Goal: Navigation & Orientation: Find specific page/section

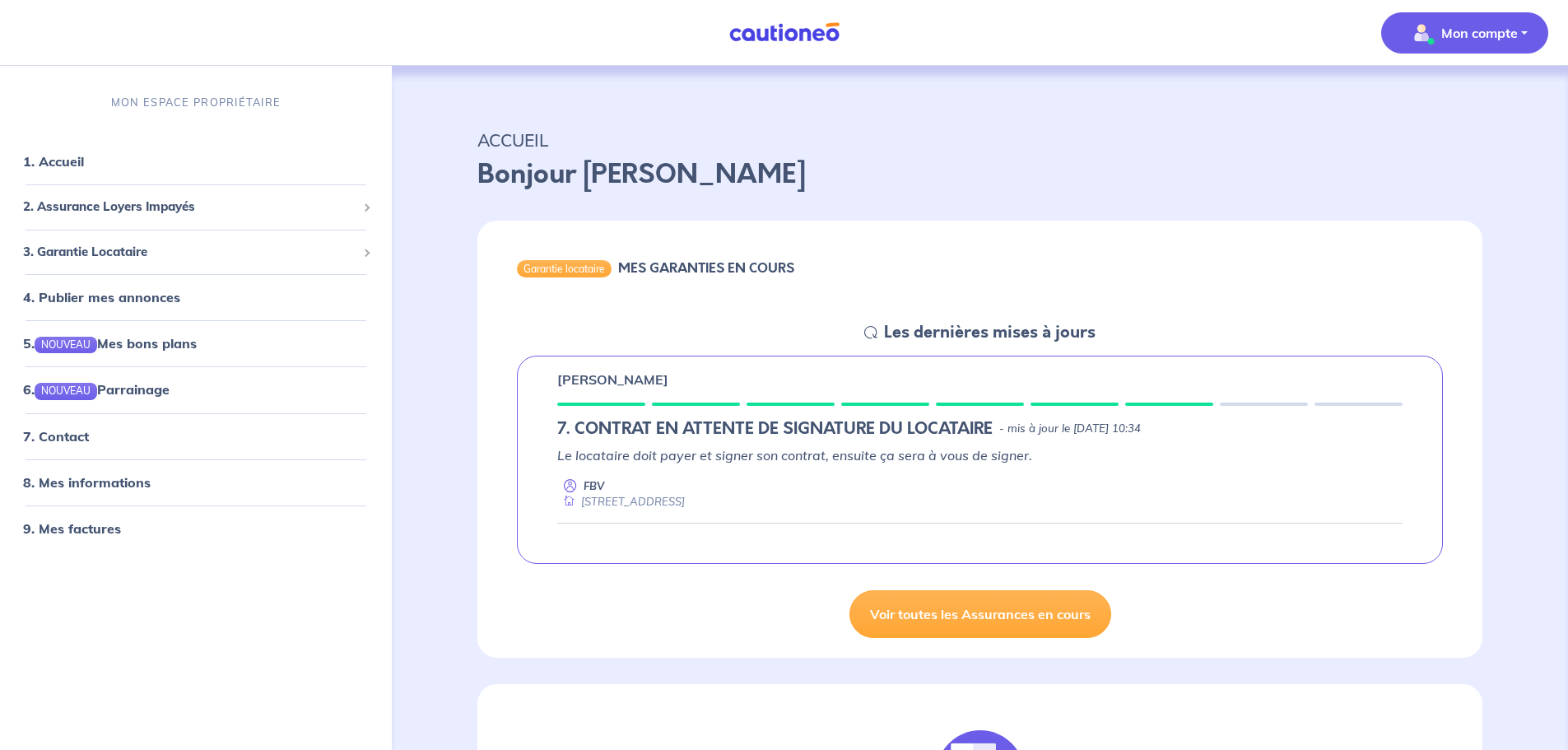
click at [1499, 35] on p "Mon compte" at bounding box center [1480, 32] width 76 height 19
click at [1473, 102] on link "Mes informations" at bounding box center [1449, 102] width 133 height 26
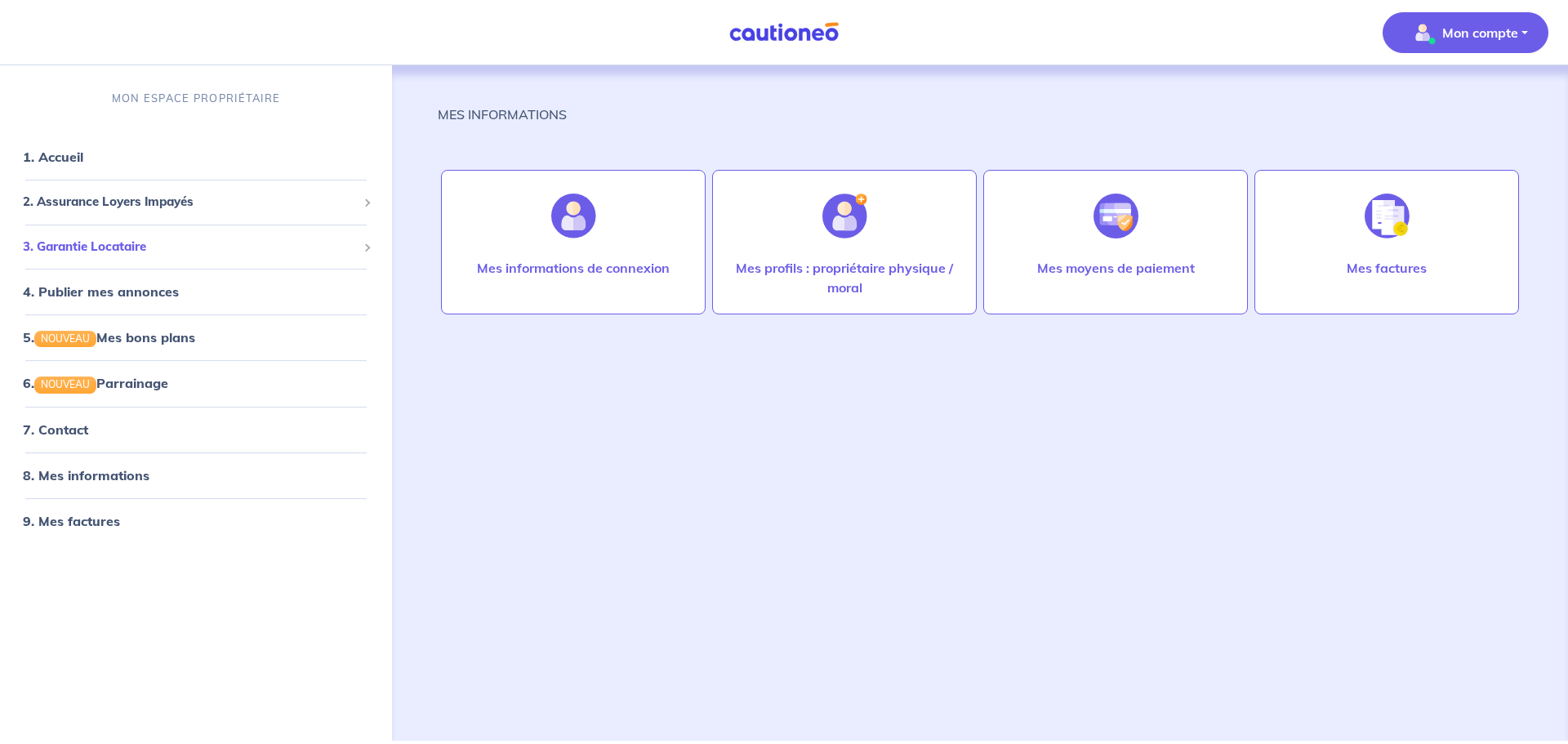
click at [165, 242] on span "3. Garantie Locataire" at bounding box center [190, 247] width 334 height 18
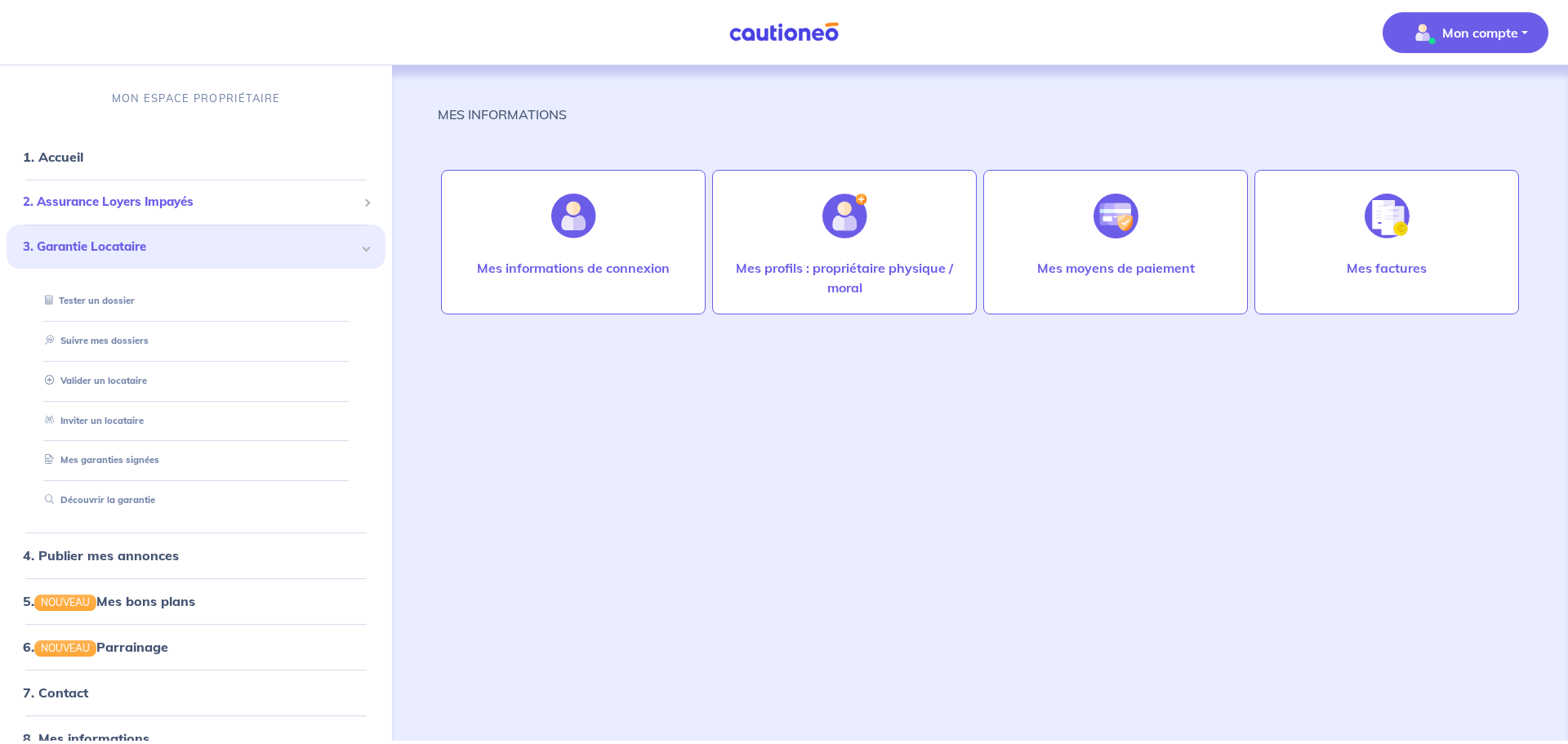
click at [159, 205] on span "2. Assurance Loyers Impayés" at bounding box center [190, 202] width 334 height 18
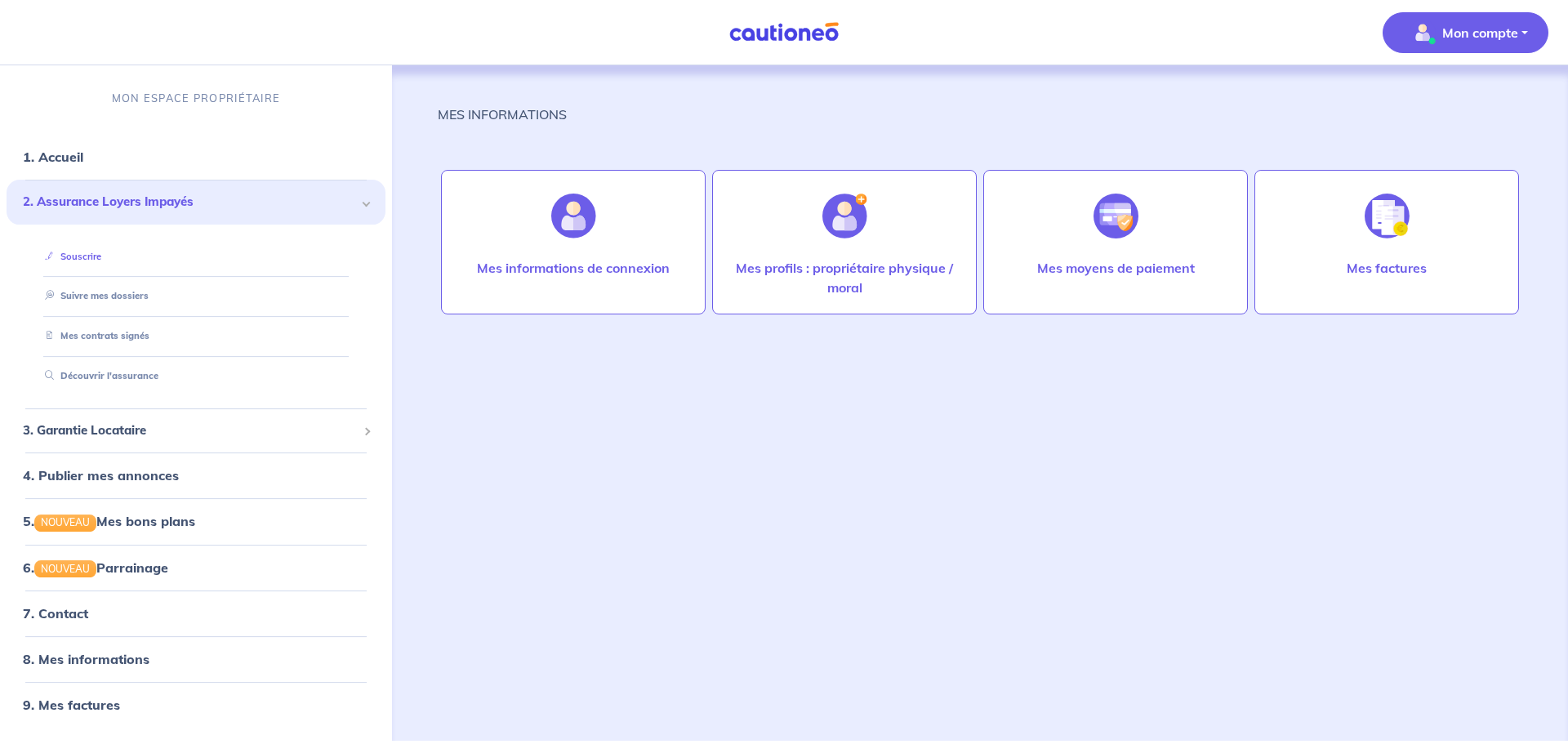
click at [102, 258] on link "Souscrire" at bounding box center [70, 257] width 63 height 12
click at [57, 161] on link "1. Accueil" at bounding box center [52, 156] width 60 height 16
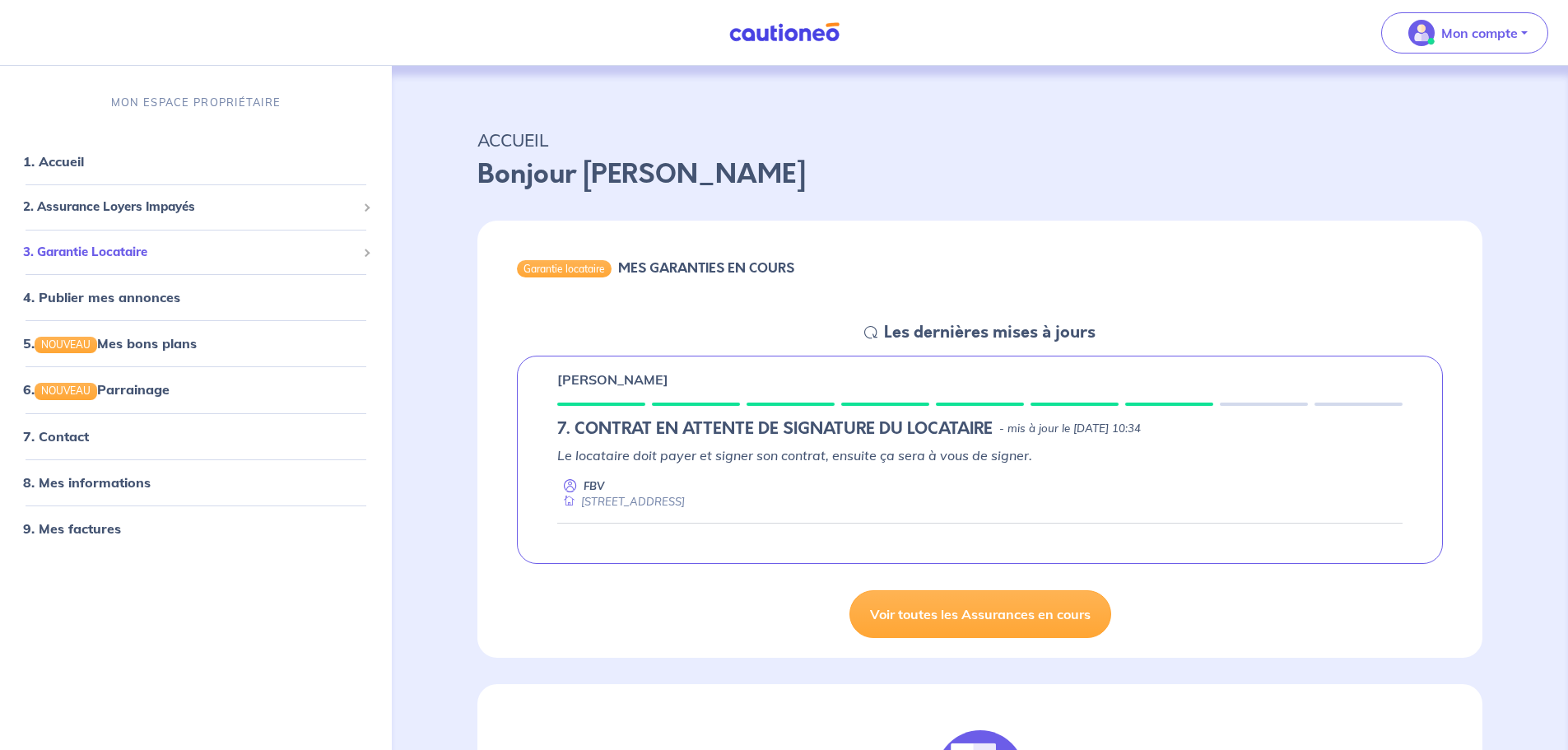
click at [371, 256] on div "3. Garantie Locataire" at bounding box center [196, 252] width 378 height 32
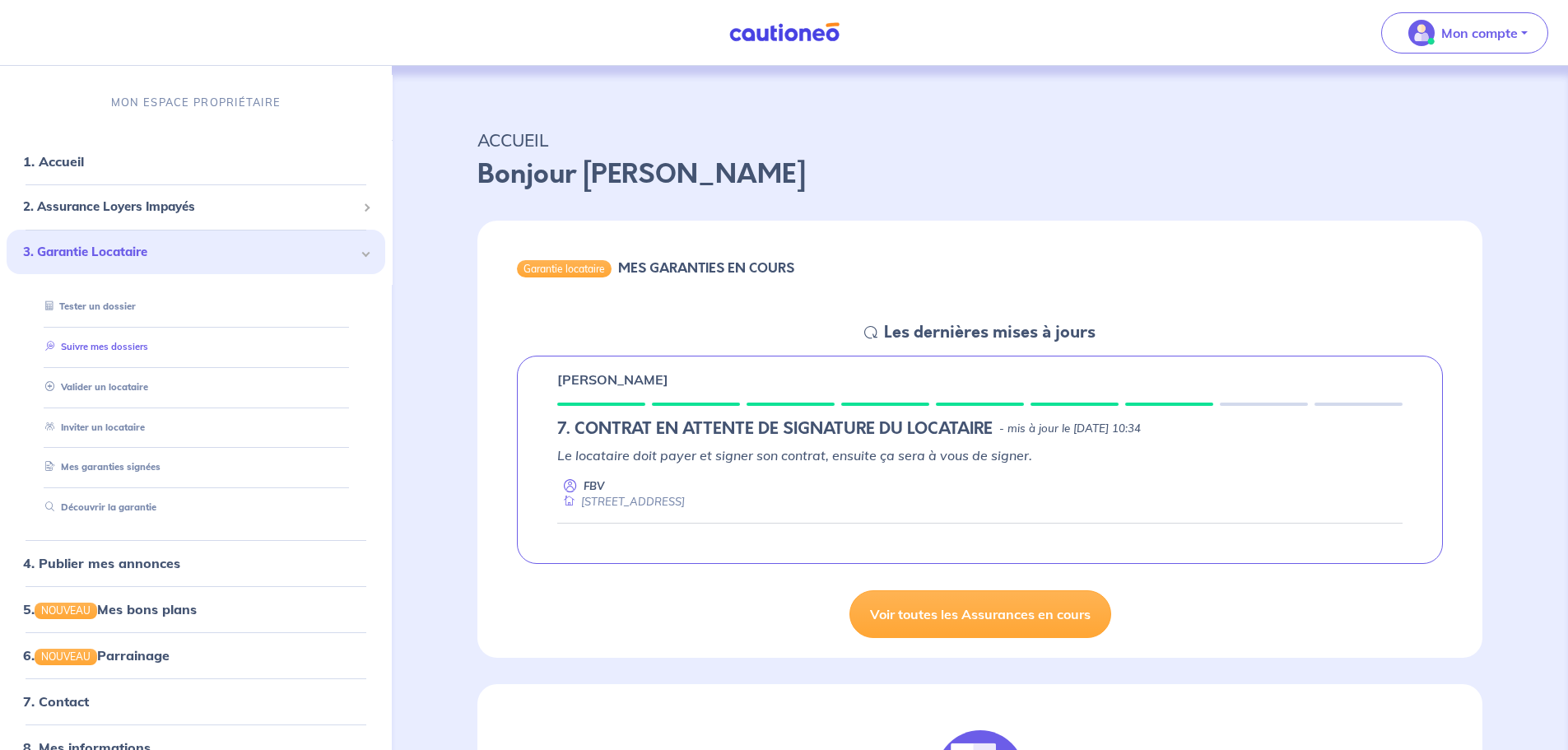
click at [135, 351] on link "Suivre mes dossiers" at bounding box center [93, 347] width 109 height 12
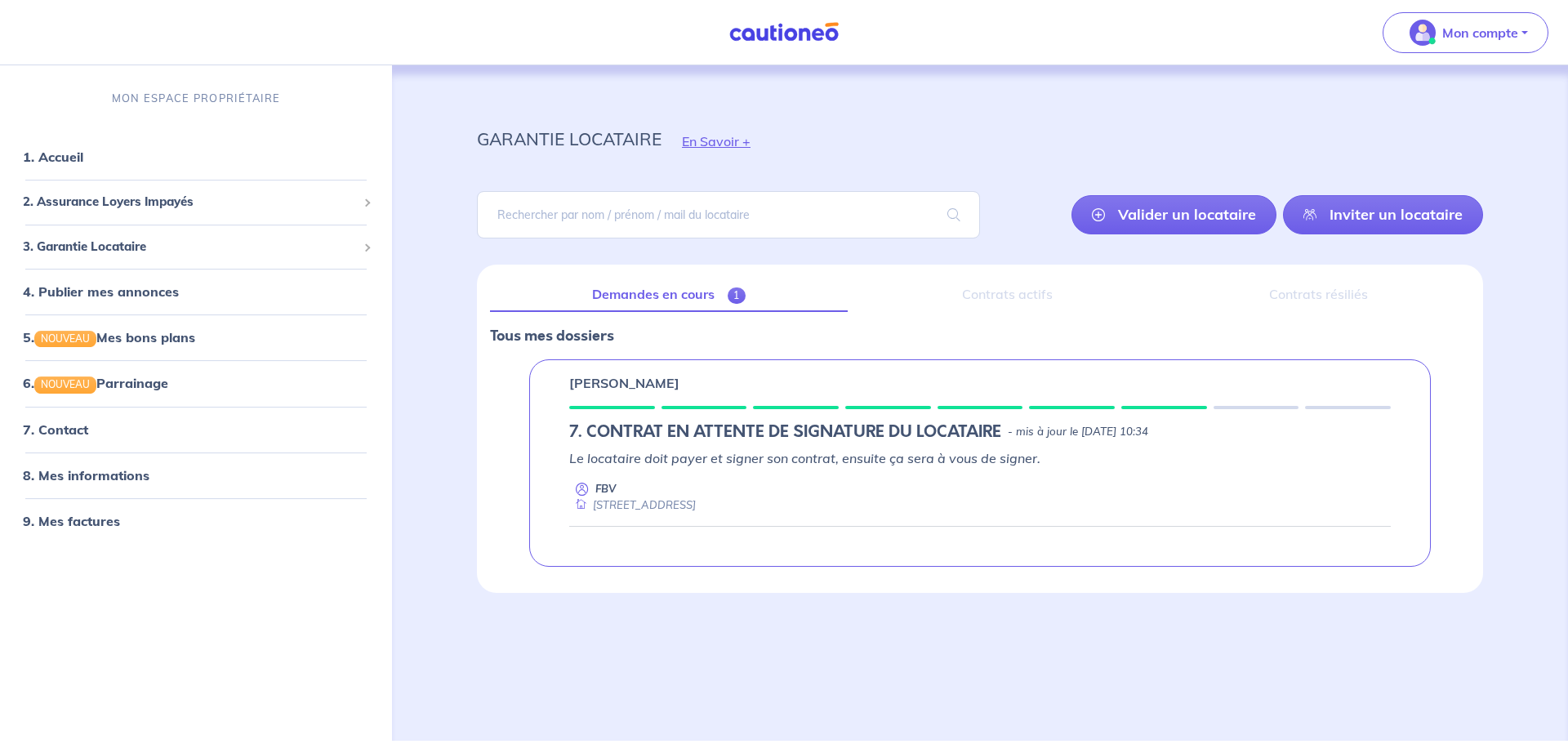
click at [699, 300] on link "Demandes en cours 1" at bounding box center [669, 295] width 358 height 34
click at [97, 479] on link "8. Mes informations" at bounding box center [83, 474] width 122 height 16
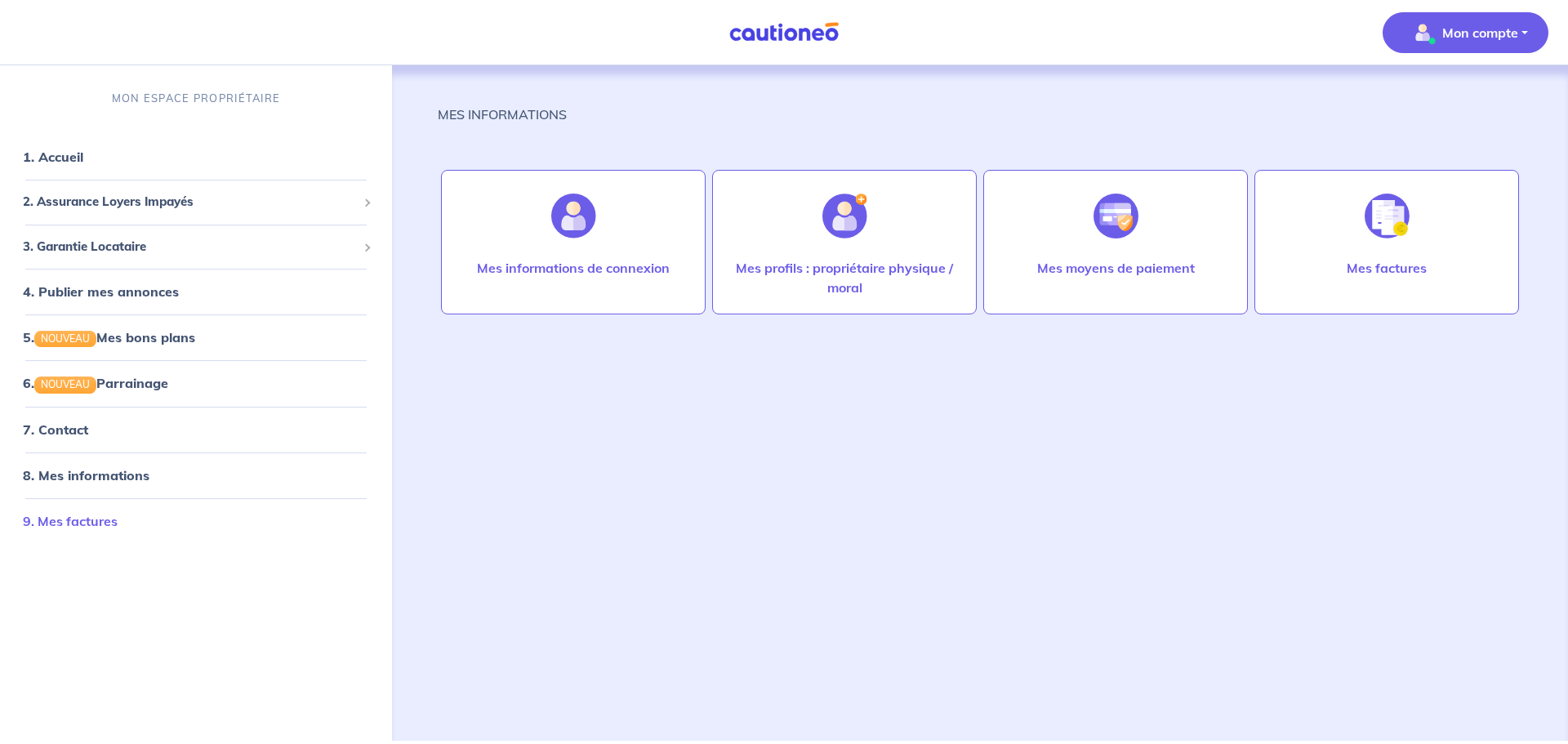
click at [86, 526] on link "9. Mes factures" at bounding box center [70, 521] width 95 height 16
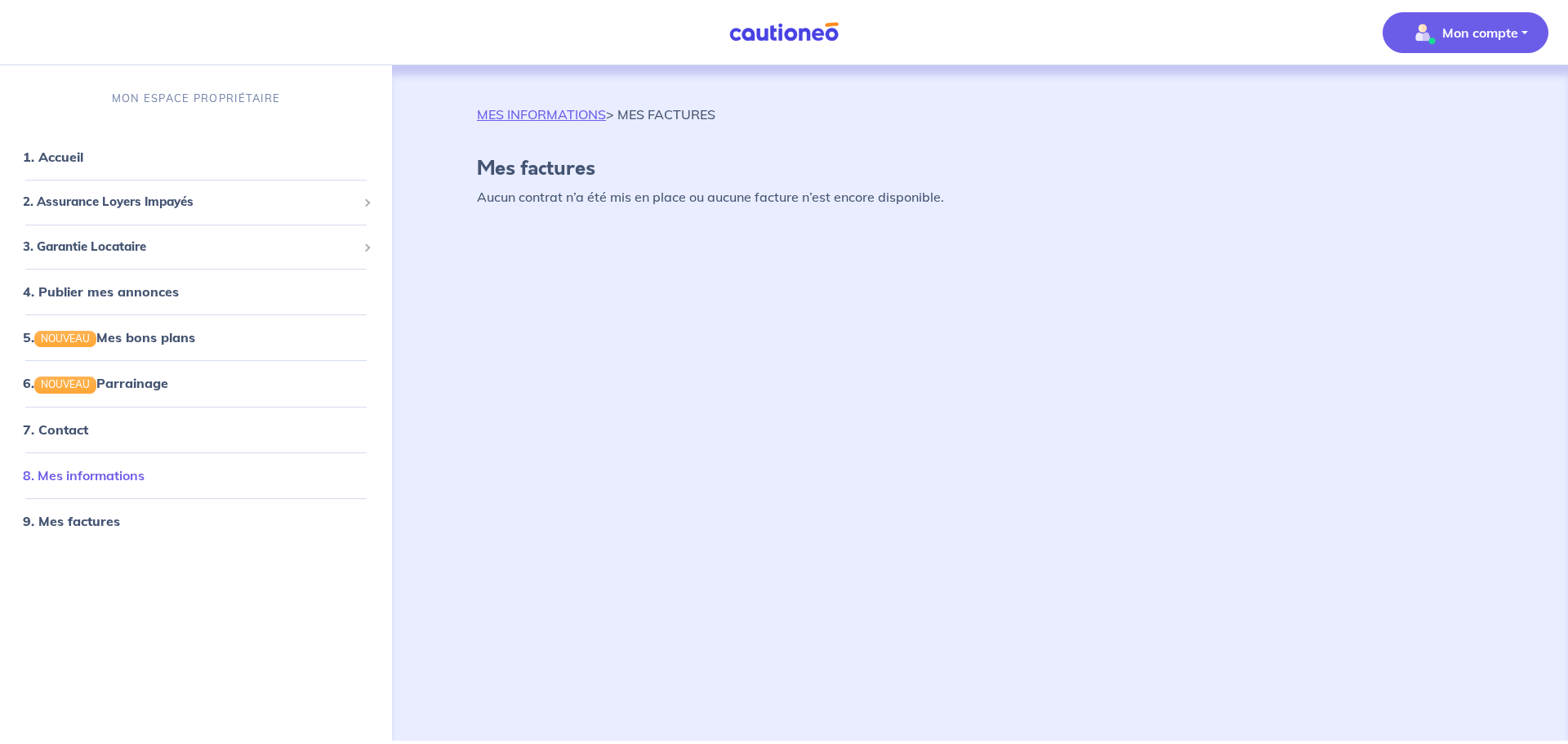
click at [86, 475] on link "8. Mes informations" at bounding box center [83, 474] width 122 height 16
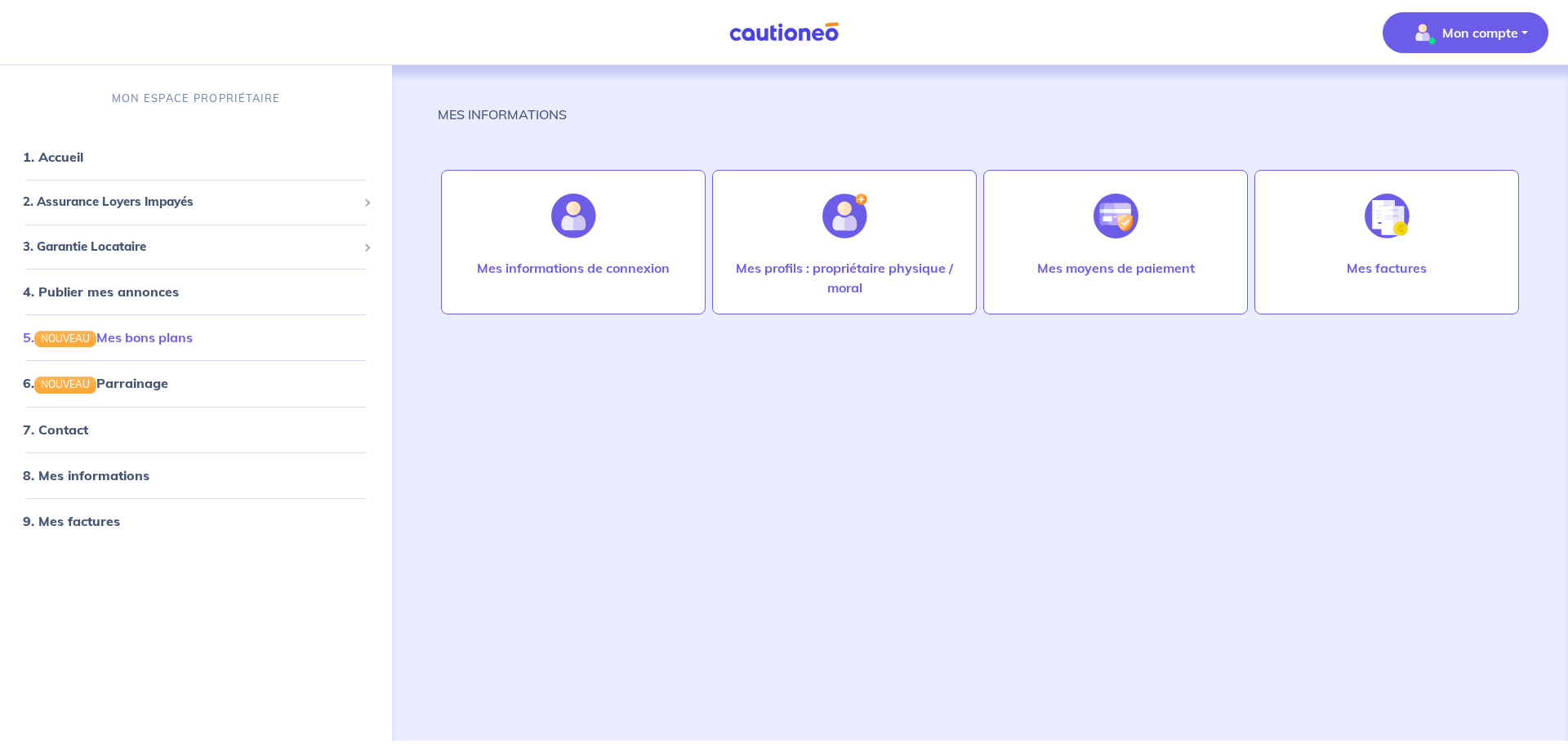
click at [117, 339] on link "5. NOUVEAU Mes bons plans" at bounding box center [108, 337] width 170 height 16
click at [208, 242] on span "3. Garantie Locataire" at bounding box center [190, 247] width 334 height 18
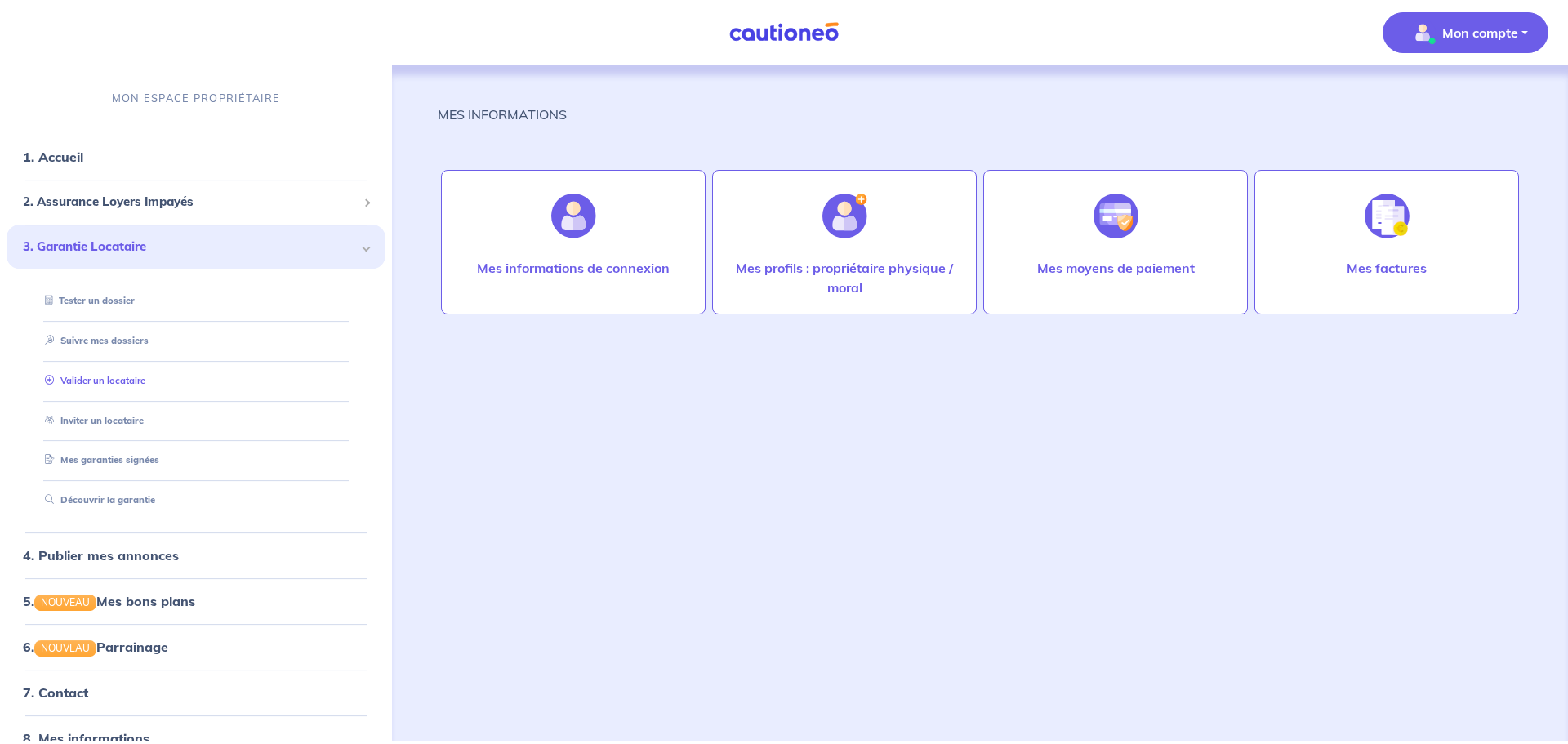
click at [138, 380] on link "Valider un locataire" at bounding box center [92, 380] width 107 height 12
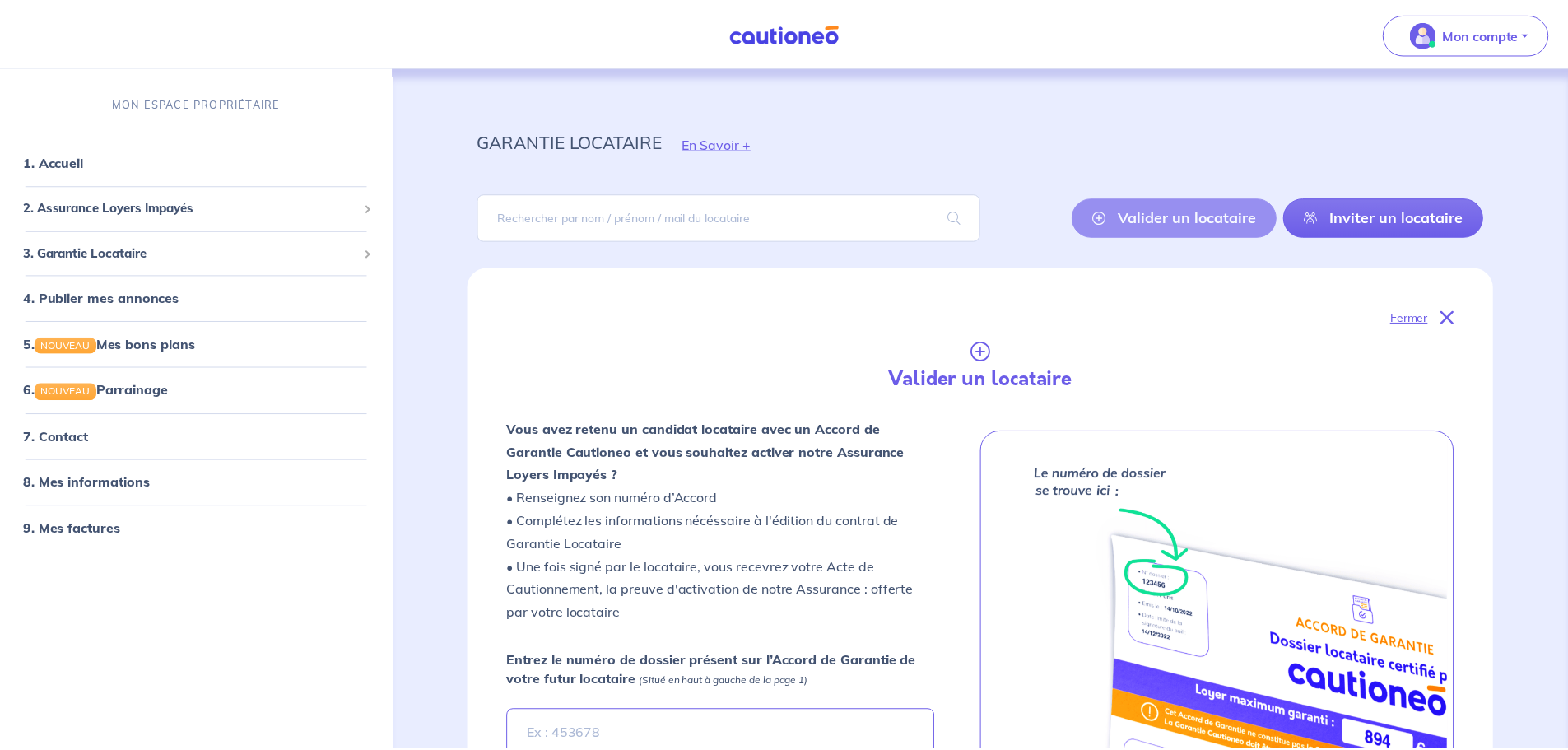
scroll to position [8, 0]
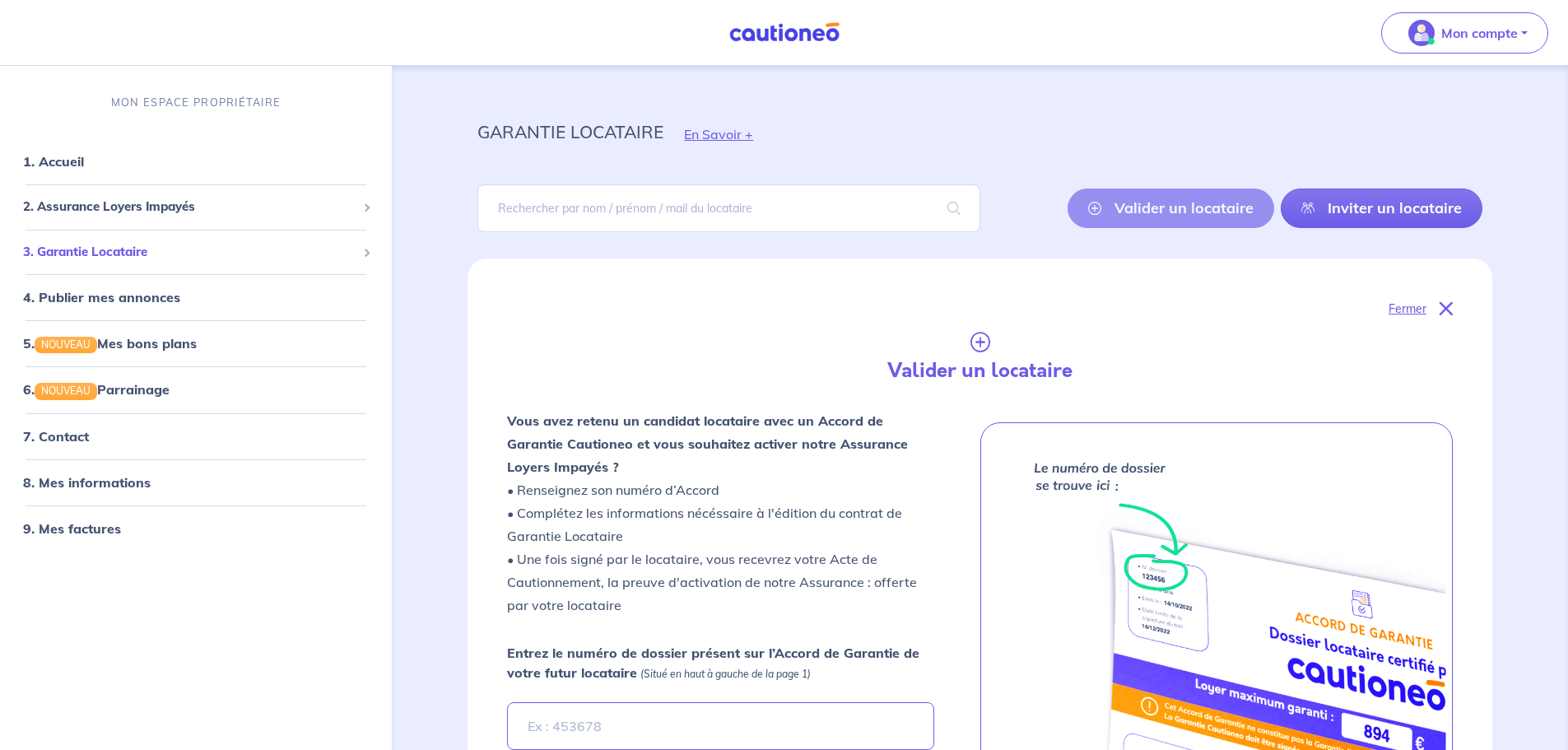
click at [119, 262] on div "3. Garantie Locataire" at bounding box center [196, 252] width 378 height 32
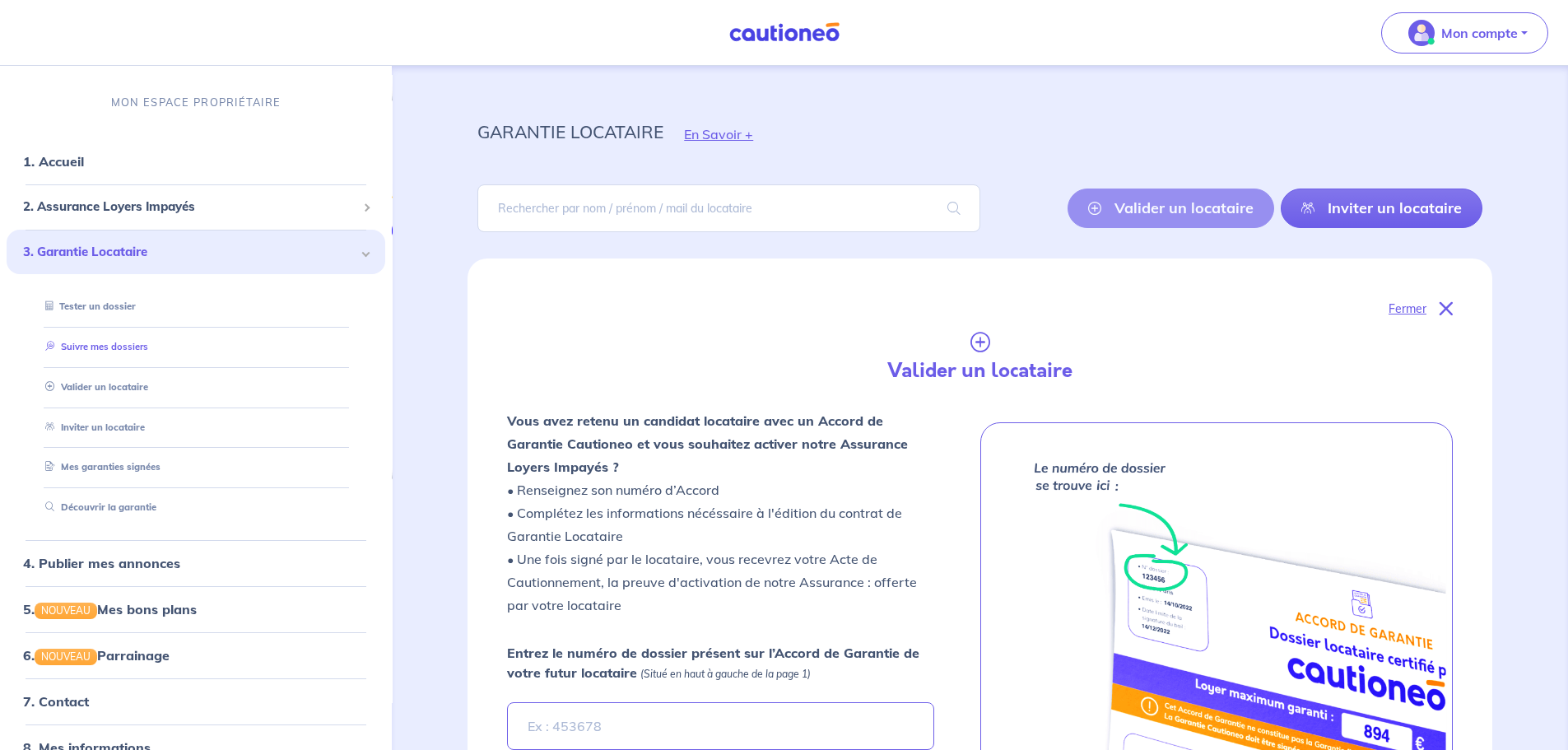
click at [119, 345] on link "Suivre mes dossiers" at bounding box center [93, 347] width 109 height 12
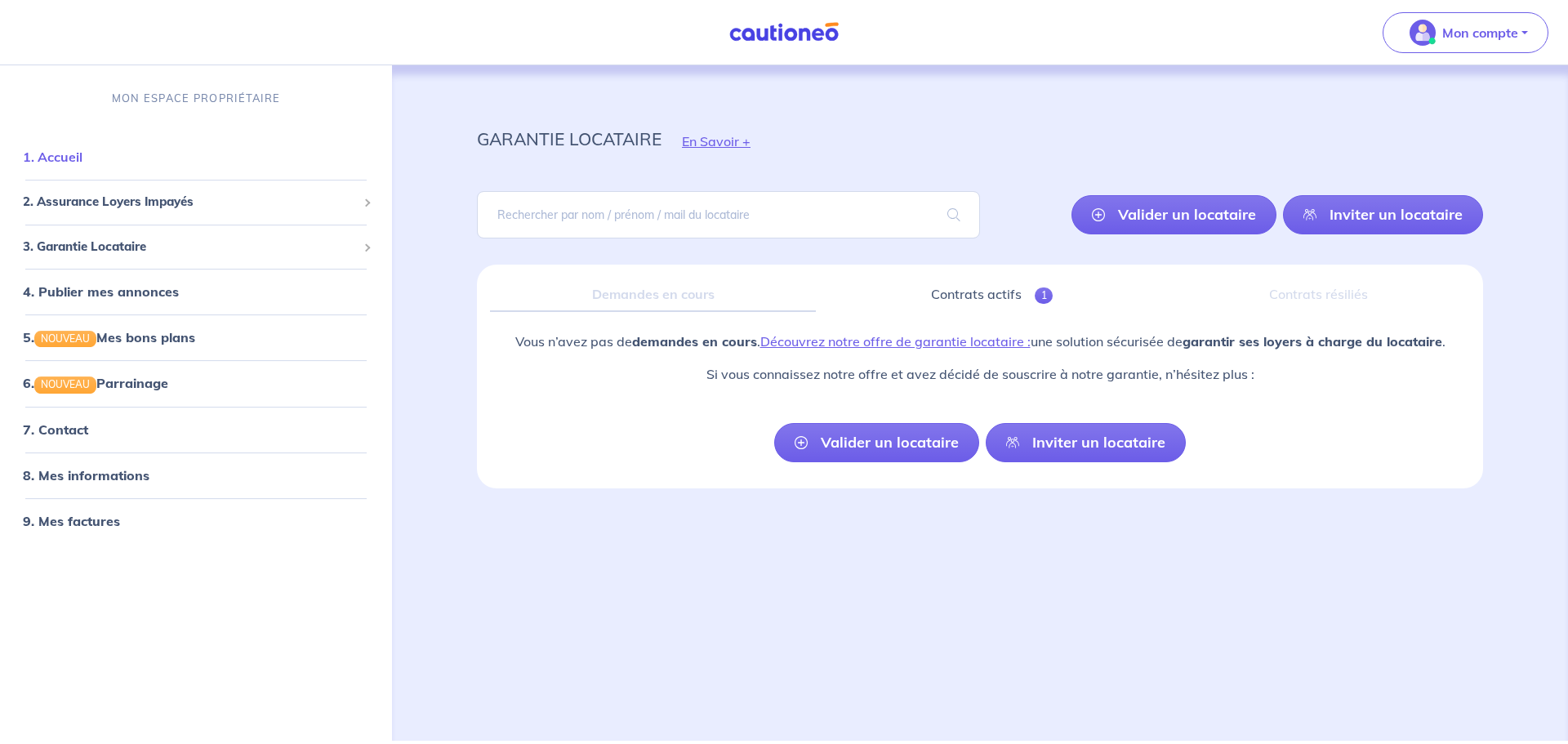
click at [82, 165] on link "1. Accueil" at bounding box center [52, 156] width 60 height 16
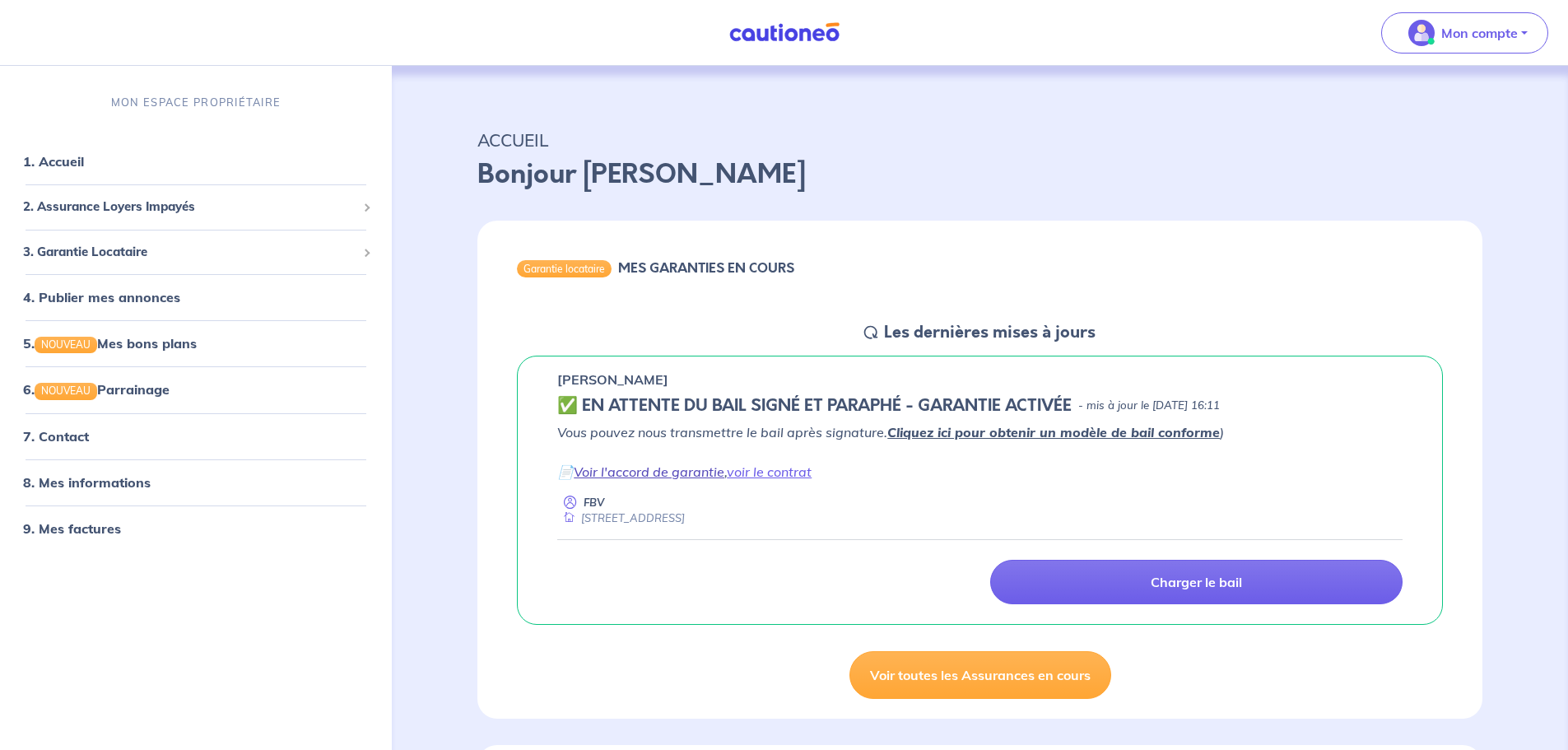
click at [631, 474] on link "Voir l'accord de garantie" at bounding box center [649, 471] width 151 height 16
click at [676, 472] on link "Voir l'accord de garantie" at bounding box center [649, 471] width 151 height 16
click at [648, 471] on link "Voir l'accord de garantie" at bounding box center [649, 471] width 151 height 16
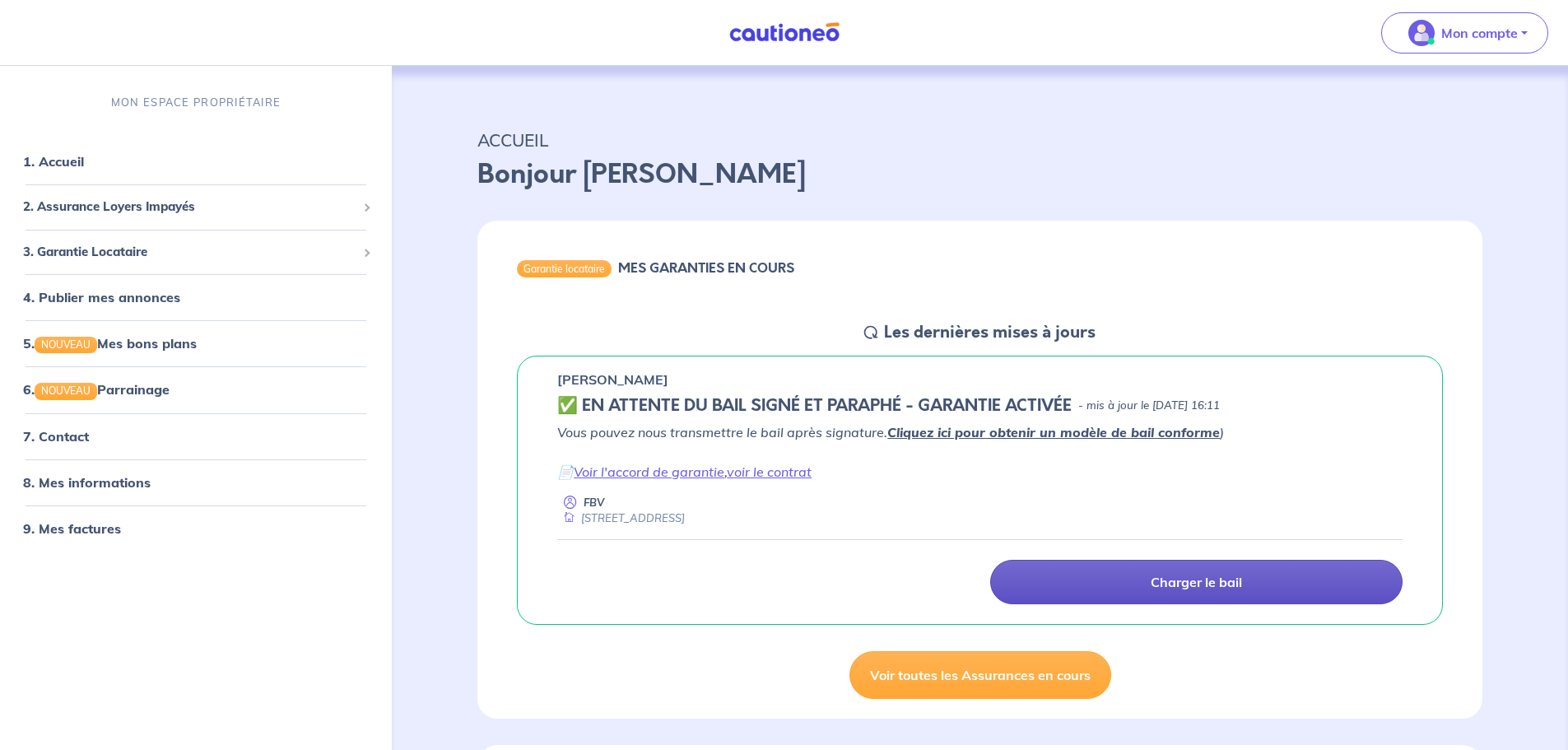
click at [1259, 582] on link "Charger le bail" at bounding box center [1196, 582] width 412 height 45
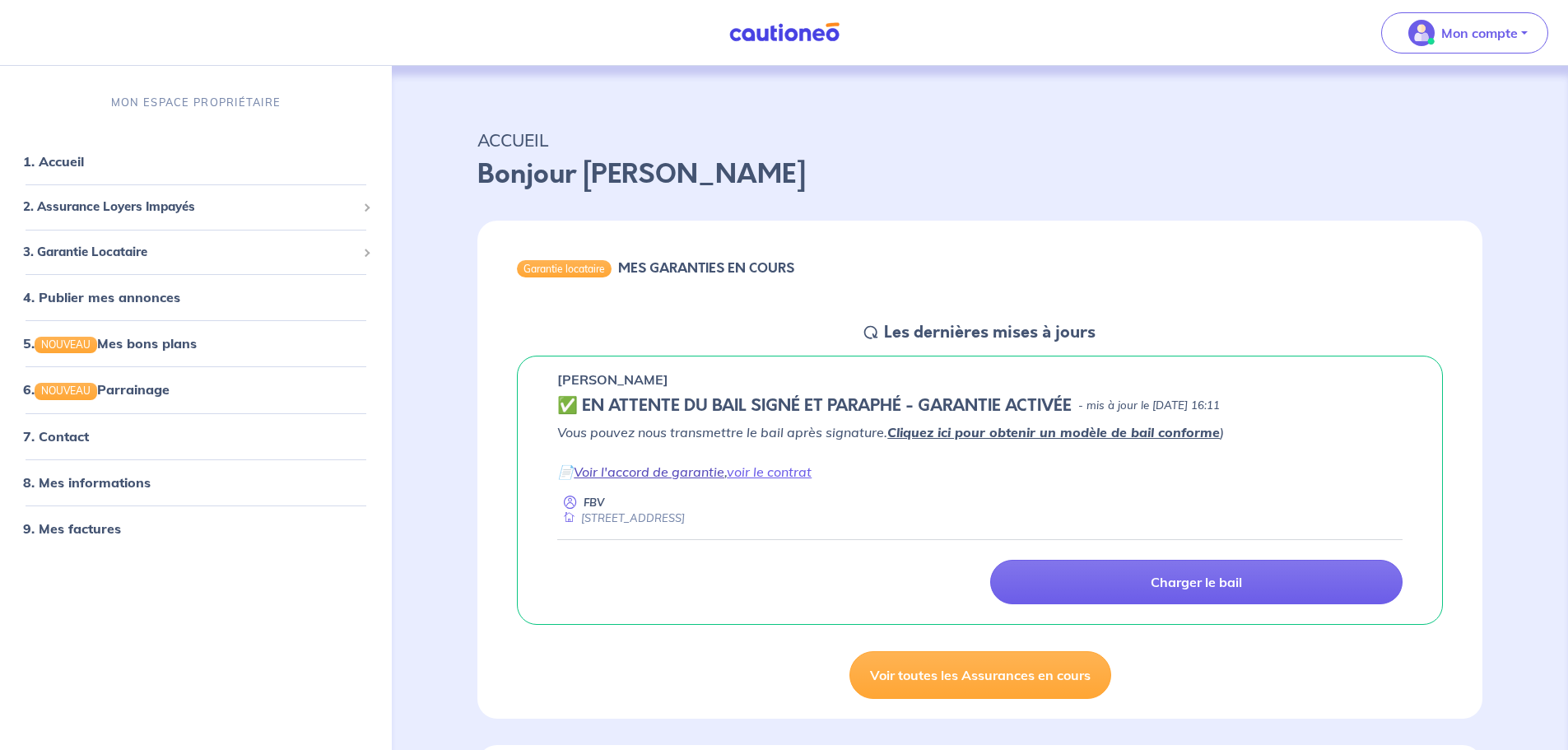
click at [657, 477] on link "Voir l'accord de garantie" at bounding box center [649, 471] width 151 height 16
click at [660, 466] on link "Voir l'accord de garantie" at bounding box center [649, 471] width 151 height 16
click at [80, 155] on link "1. Accueil" at bounding box center [52, 161] width 60 height 16
click at [65, 169] on link "1. Accueil" at bounding box center [52, 161] width 60 height 16
click at [90, 212] on span "2. Assurance Loyers Impayés" at bounding box center [190, 207] width 334 height 19
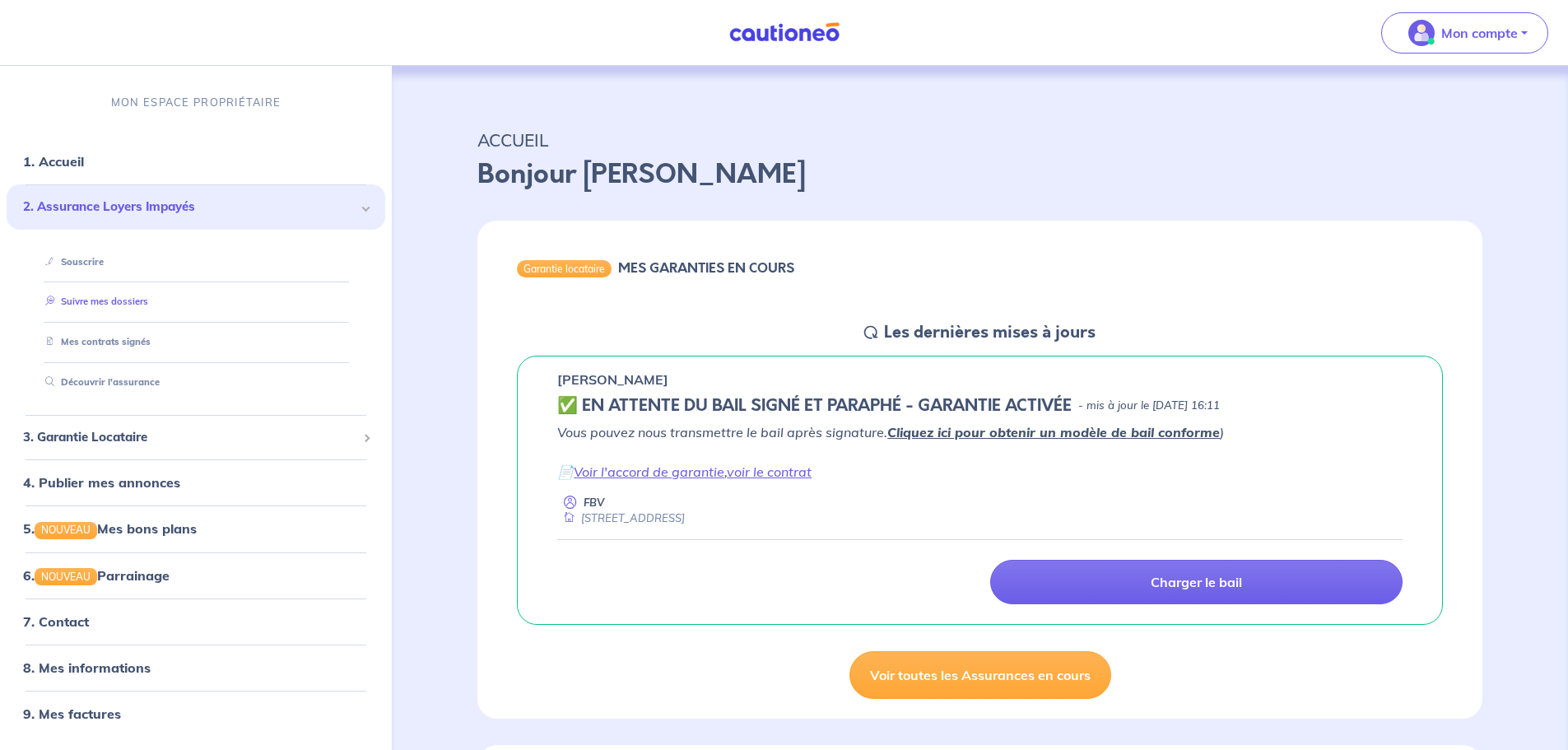
click at [88, 301] on link "Suivre mes dossiers" at bounding box center [93, 302] width 109 height 12
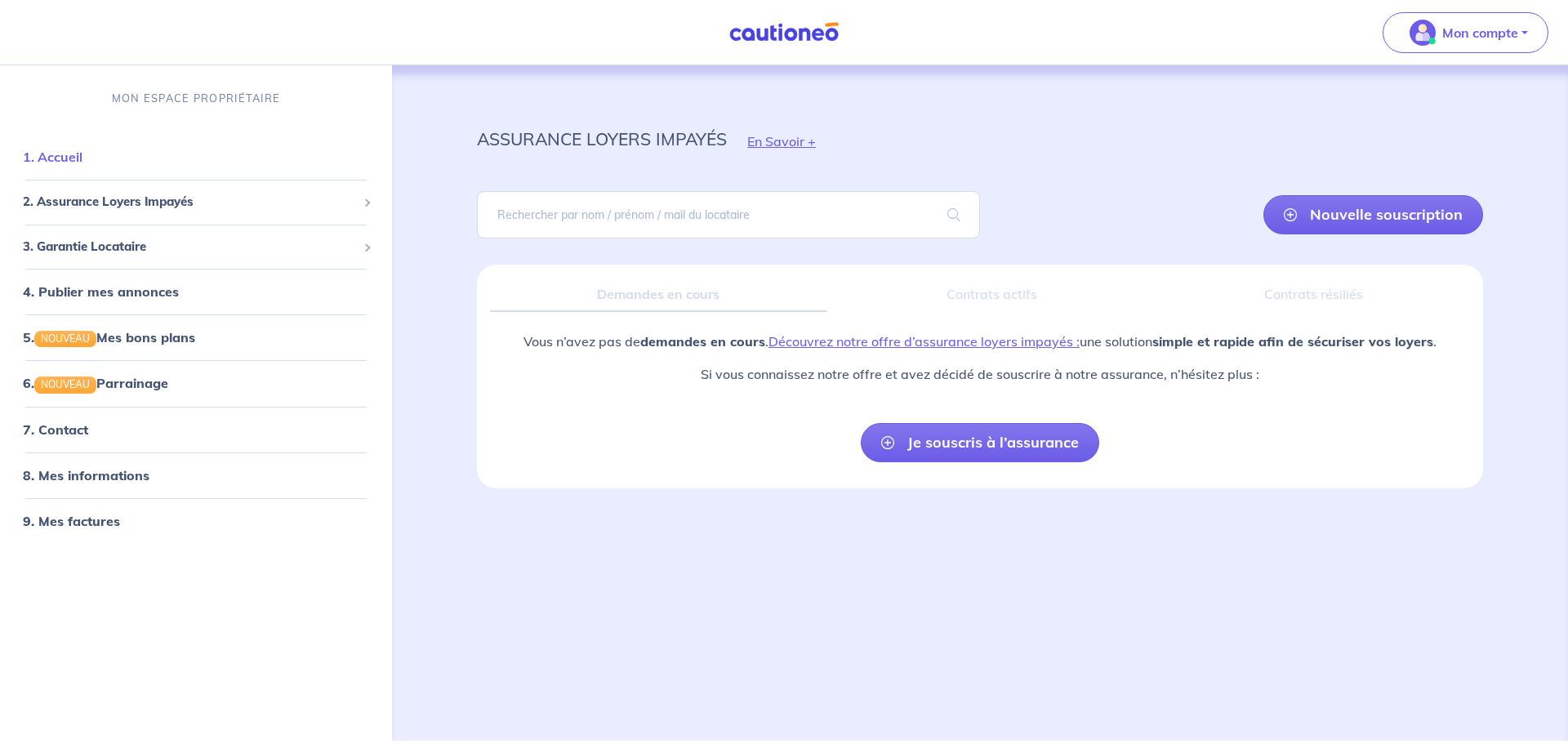
click at [75, 159] on link "1. Accueil" at bounding box center [52, 156] width 60 height 16
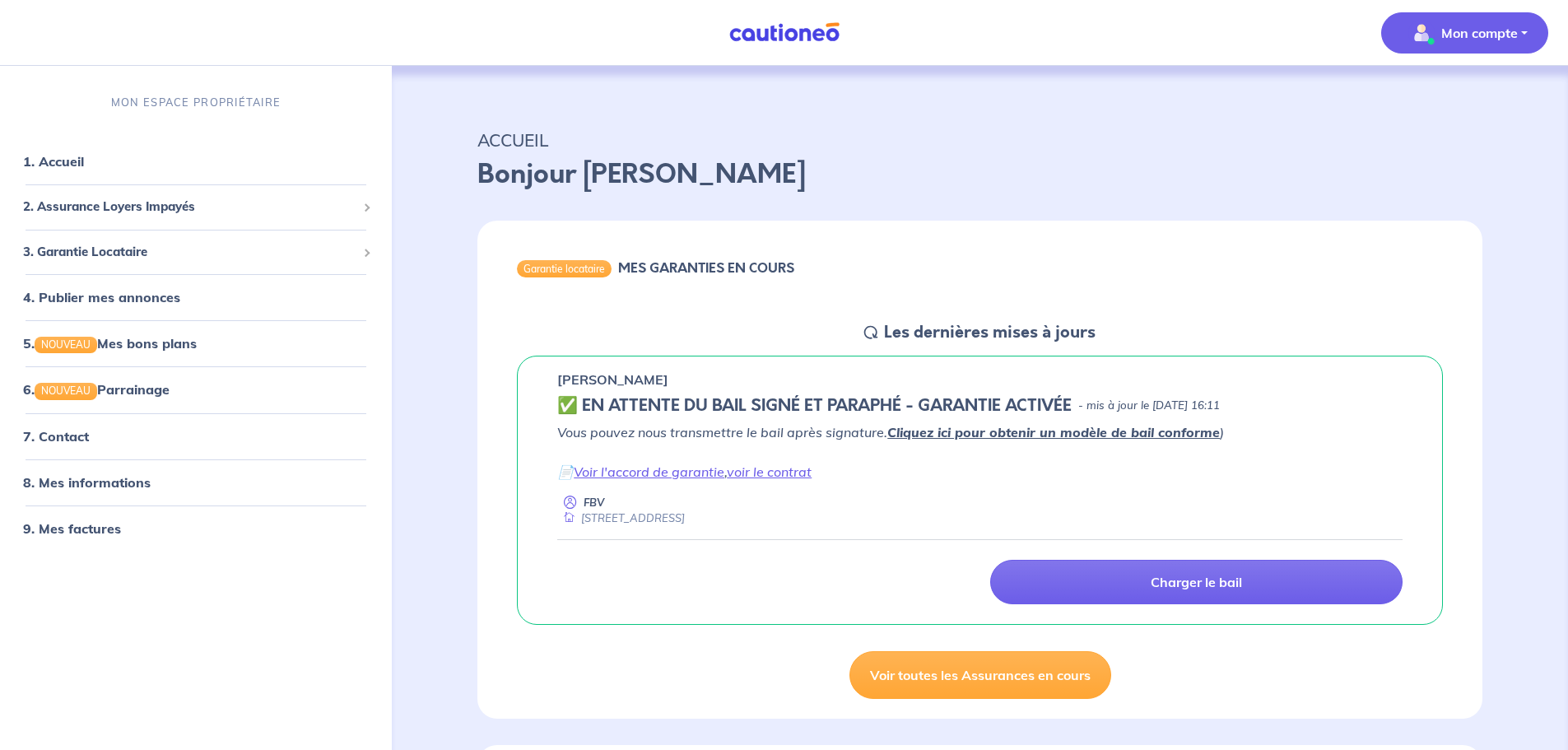
click at [1527, 30] on button "Mon compte" at bounding box center [1465, 33] width 167 height 41
click at [1465, 104] on link "Mes informations" at bounding box center [1449, 102] width 133 height 26
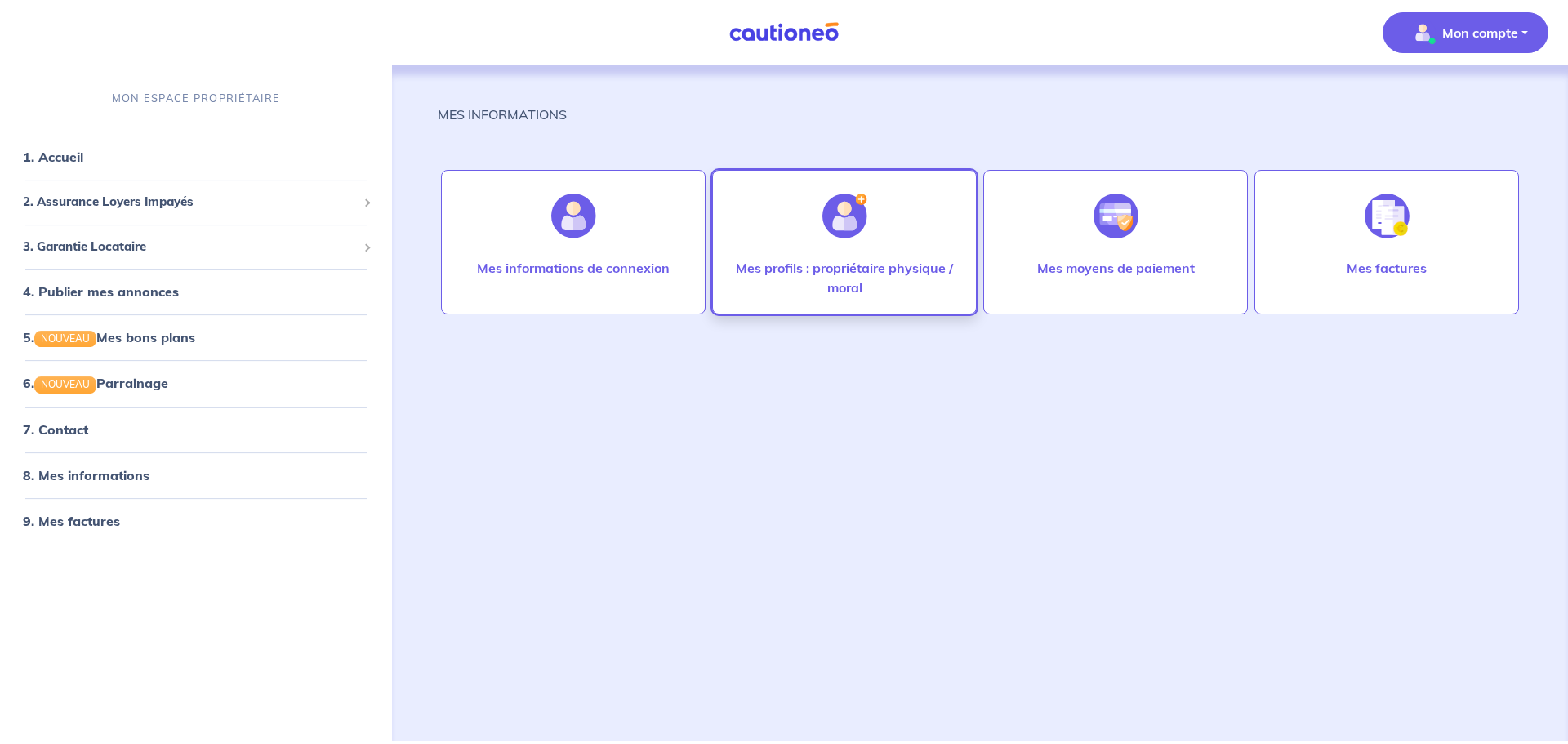
click at [789, 262] on p "Mes profils : propriétaire physique / moral" at bounding box center [844, 277] width 230 height 39
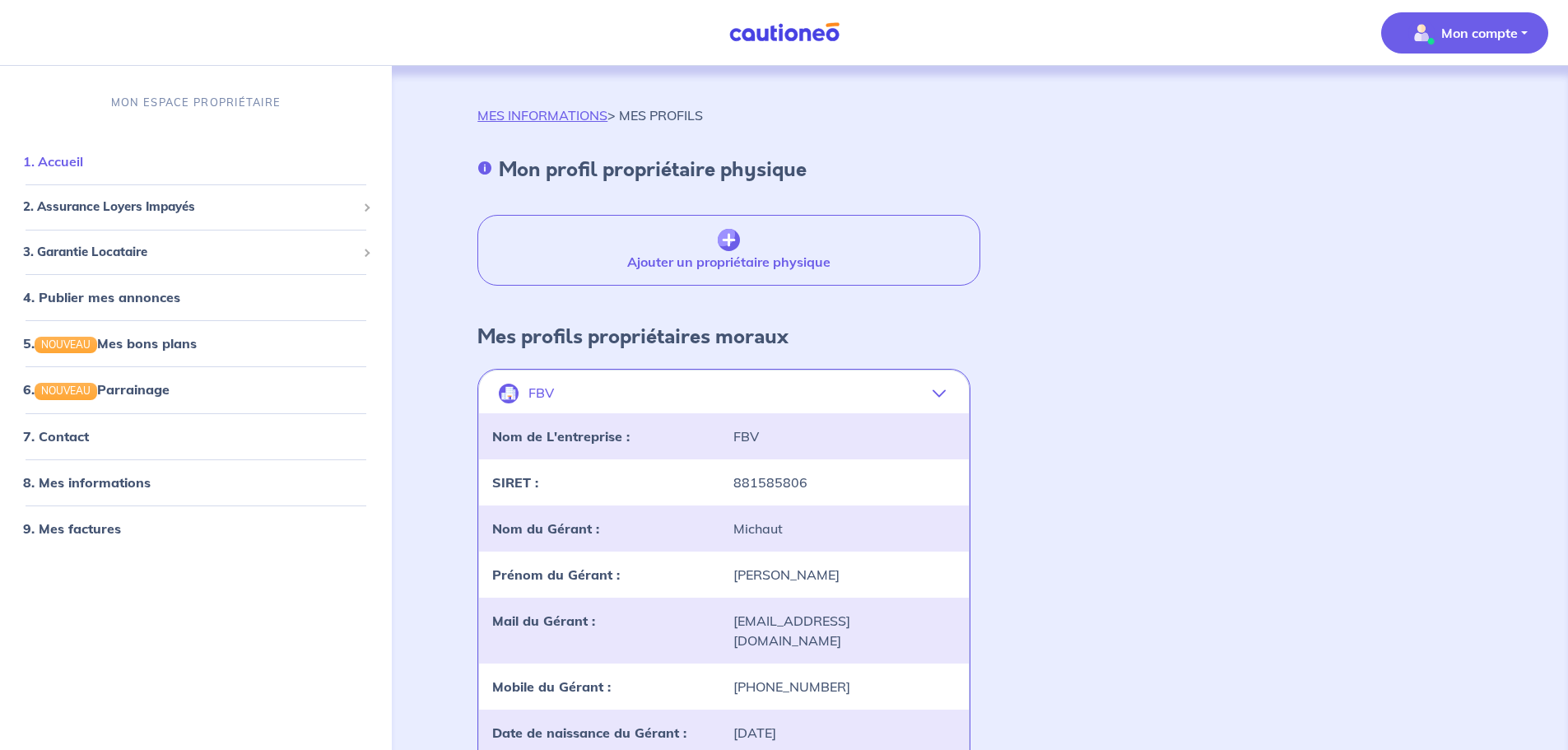
click at [64, 169] on link "1. Accueil" at bounding box center [52, 161] width 60 height 16
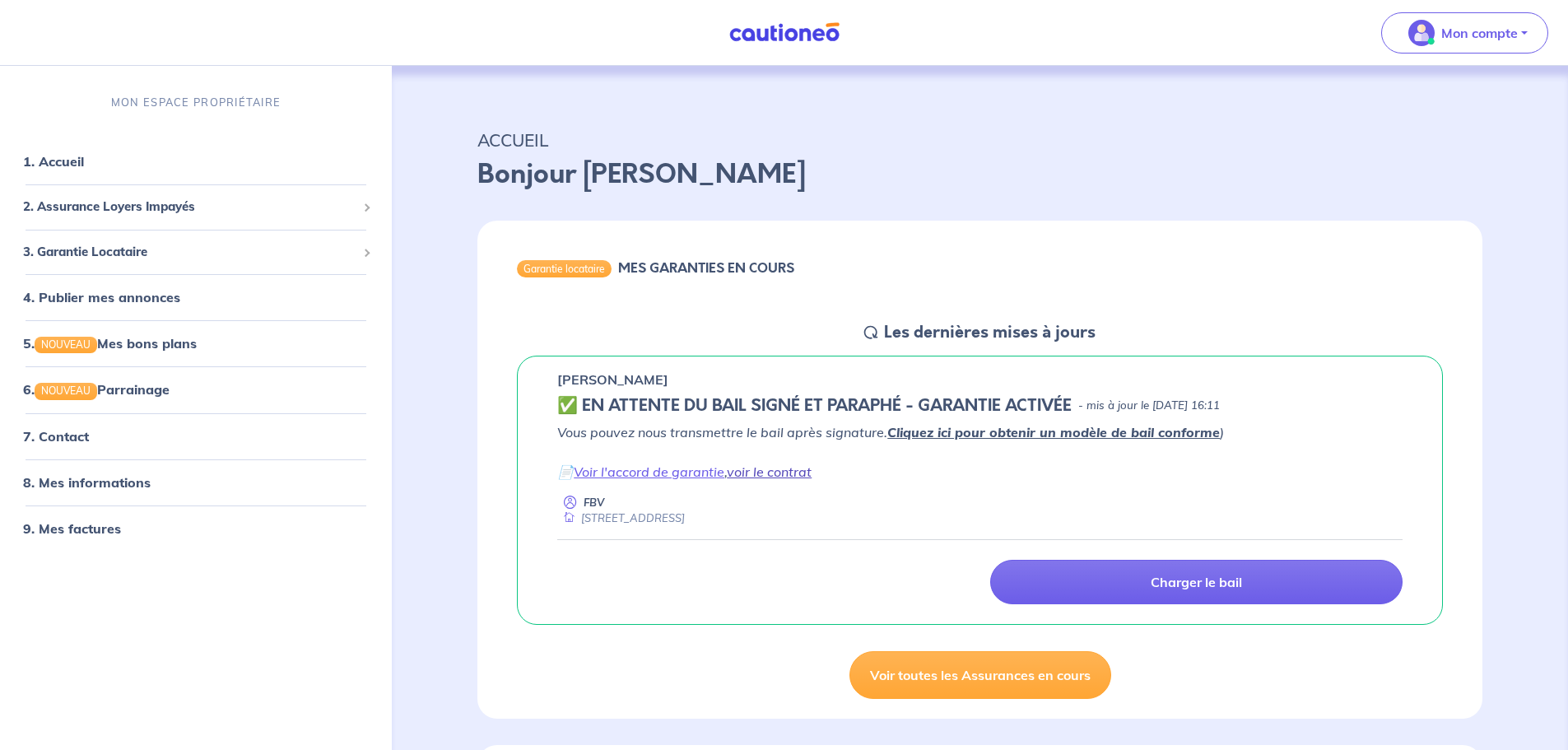
click at [809, 475] on link "voir le contrat" at bounding box center [770, 471] width 85 height 16
click at [767, 464] on link "voir le contrat" at bounding box center [770, 471] width 85 height 16
